Goal: Use online tool/utility: Utilize a website feature to perform a specific function

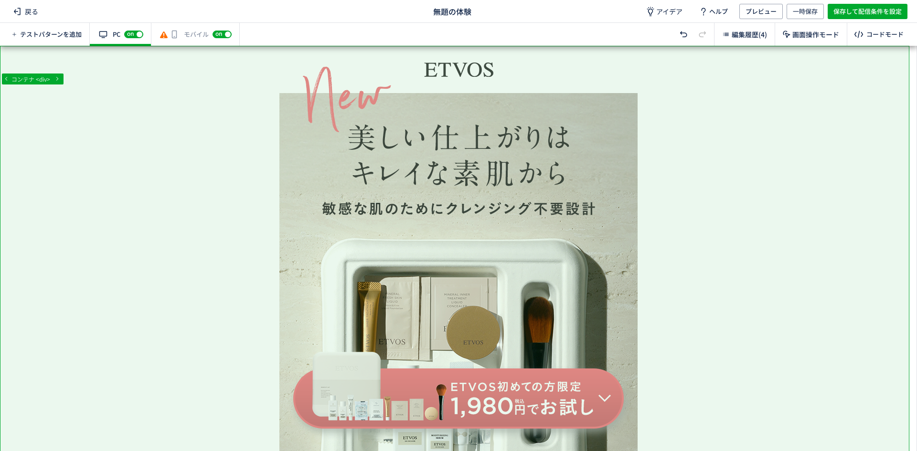
click at [180, 28] on div "有効な編集箇所が確認されません モバイル off on" at bounding box center [195, 34] width 88 height 23
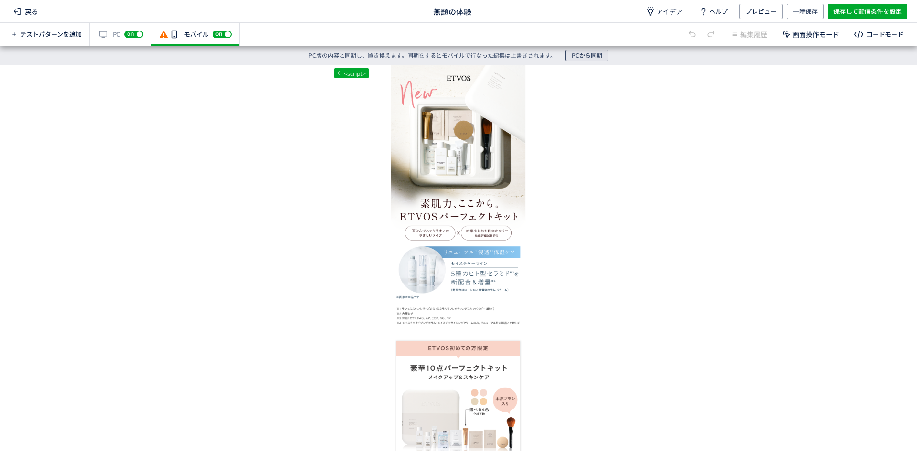
click at [598, 53] on span "PCから同期" at bounding box center [587, 55] width 31 height 11
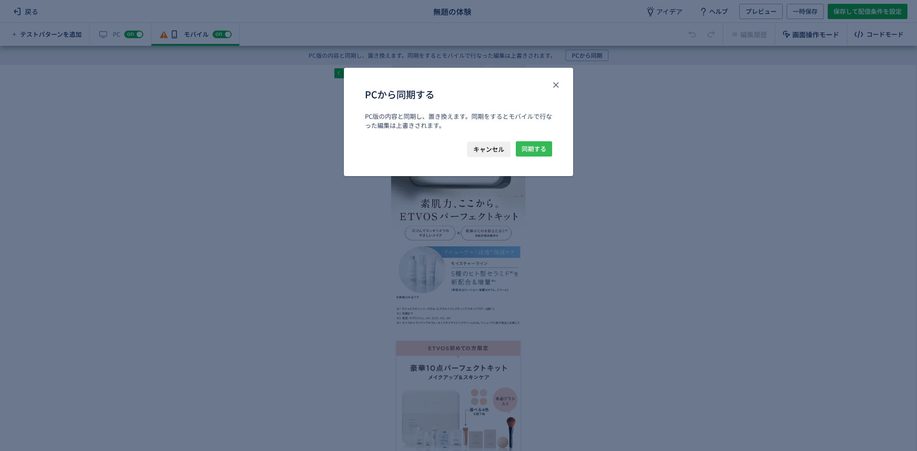
click at [546, 151] on span "同期する" at bounding box center [533, 148] width 25 height 15
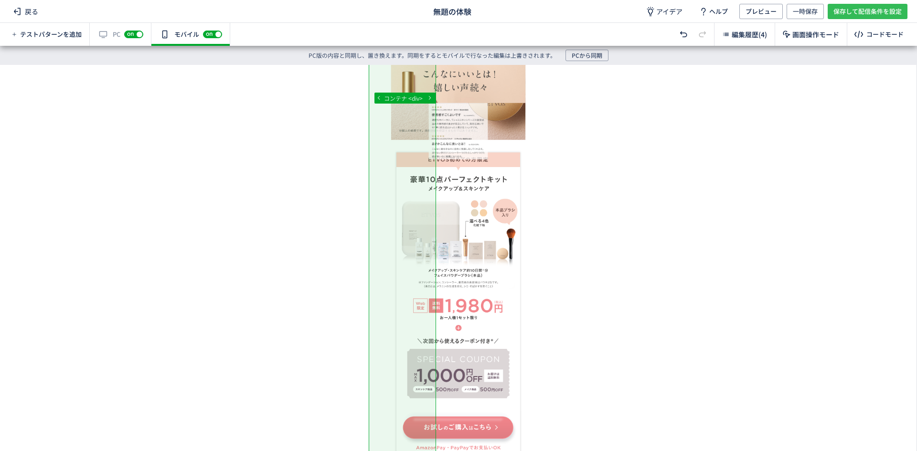
click at [862, 12] on span "保存して配信条件を設定" at bounding box center [867, 11] width 68 height 15
